Goal: Transaction & Acquisition: Purchase product/service

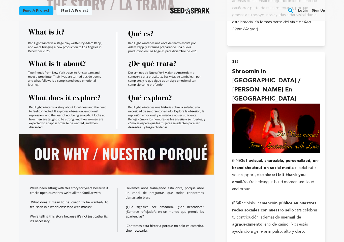
scroll to position [495, 0]
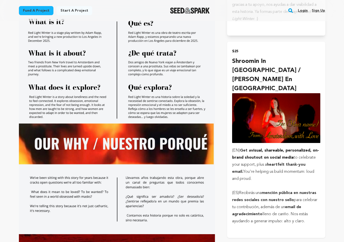
drag, startPoint x: 245, startPoint y: 133, endPoint x: 268, endPoint y: 143, distance: 25.8
click at [268, 147] on p "(EN) Get a visual, shareable, personalized, on-brand shoutout on social media t…" at bounding box center [276, 164] width 88 height 35
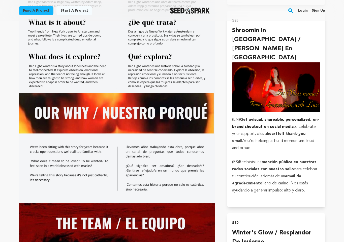
scroll to position [519, 0]
